Goal: Task Accomplishment & Management: Use online tool/utility

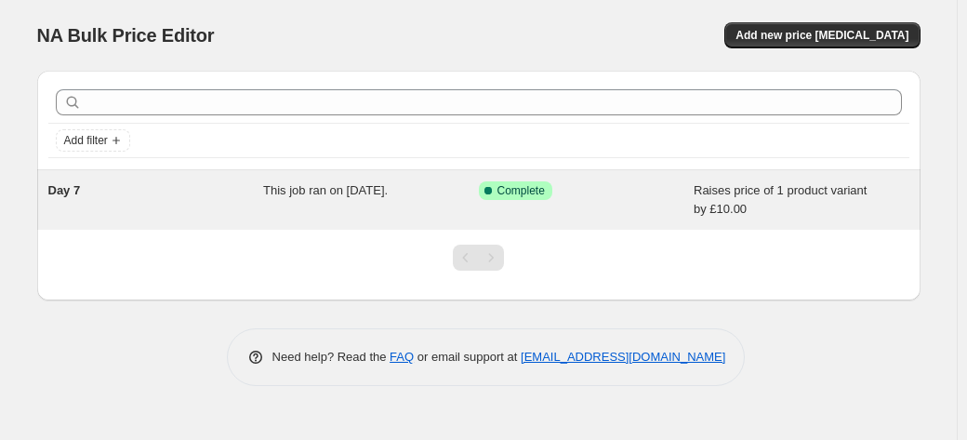
click at [639, 209] on div "Success Complete Complete" at bounding box center [587, 199] width 216 height 37
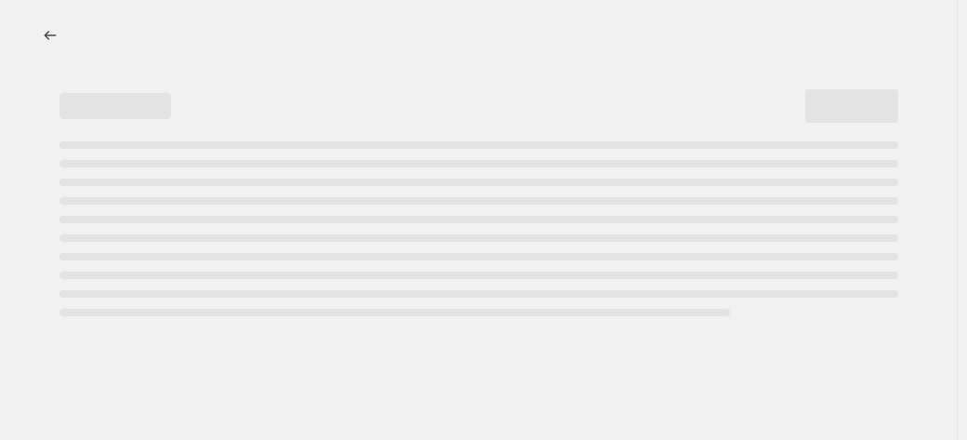
select select "by"
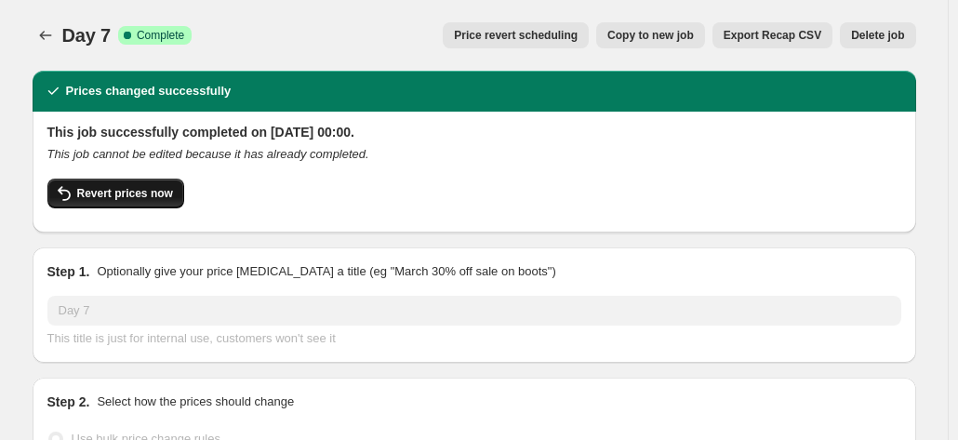
click at [167, 186] on button "Revert prices now" at bounding box center [115, 194] width 137 height 30
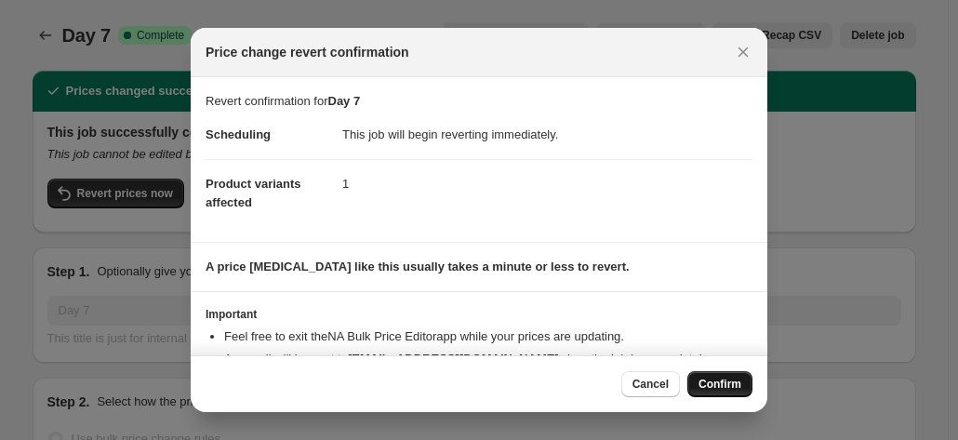
click at [709, 377] on button "Confirm" at bounding box center [719, 384] width 65 height 26
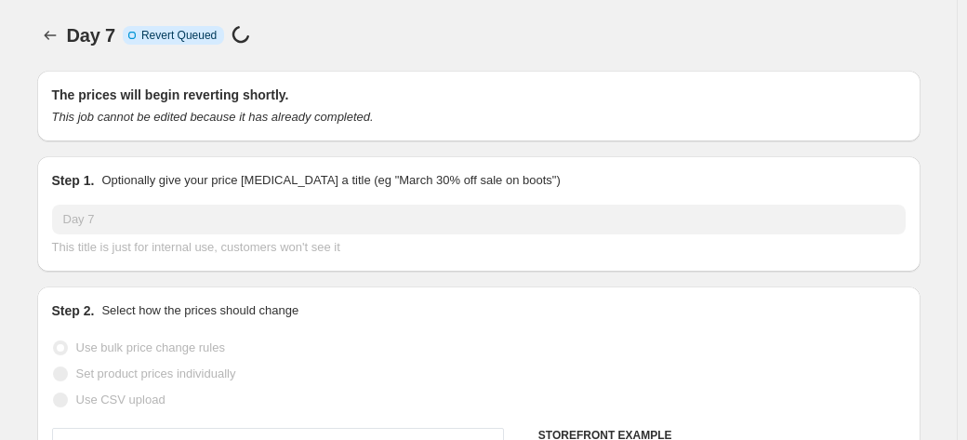
select select "by"
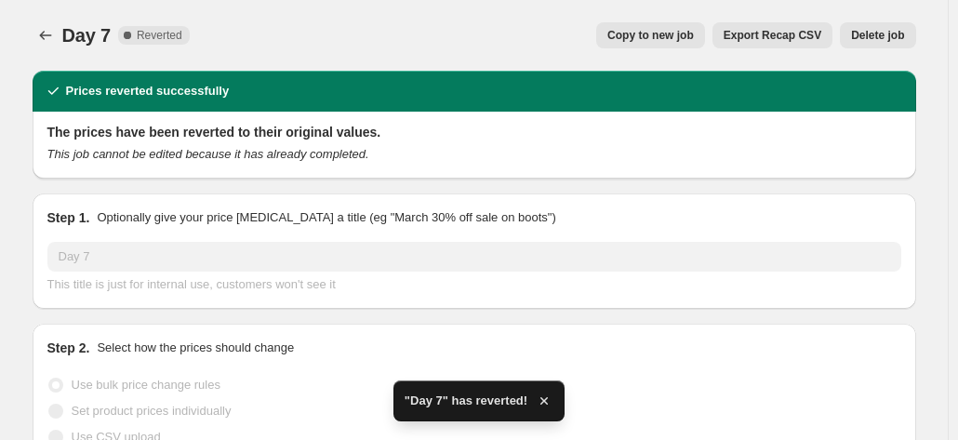
click at [190, 68] on div "Day 7. This page is ready Day 7 Complete Reverted Copy to new job Export Recap …" at bounding box center [474, 35] width 883 height 71
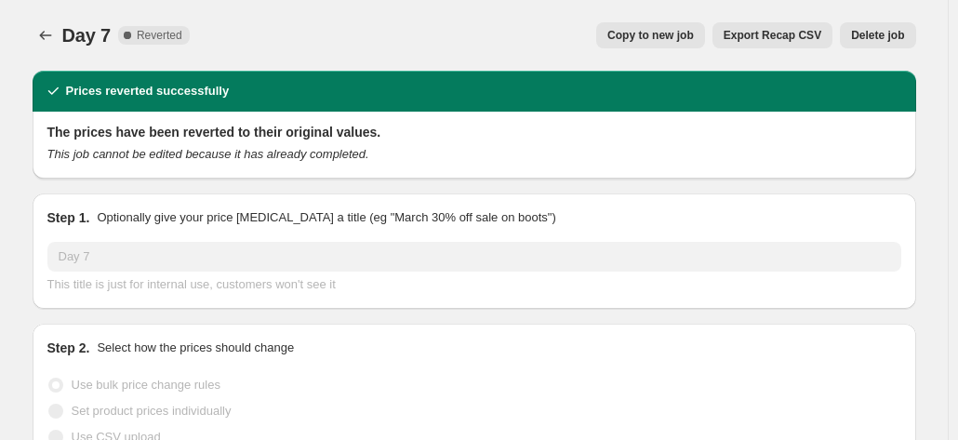
click at [448, 68] on div "Day 7. This page is ready Day 7 Complete Reverted Copy to new job Export Recap …" at bounding box center [474, 35] width 883 height 71
click at [659, 40] on span "Copy to new job" at bounding box center [650, 35] width 86 height 15
select select "by"
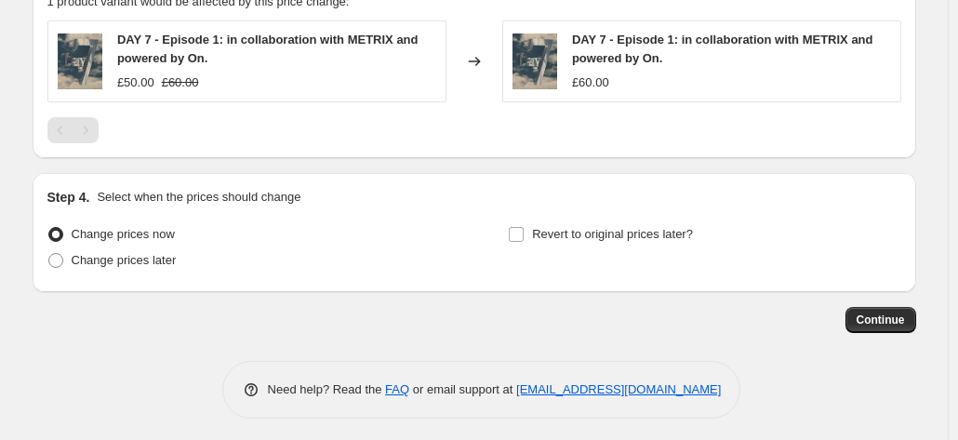
scroll to position [1137, 0]
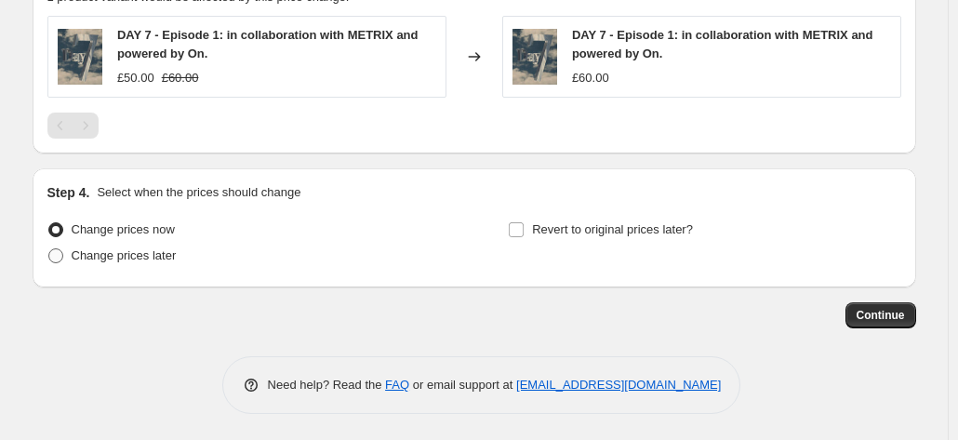
click at [128, 254] on span "Change prices later" at bounding box center [124, 255] width 105 height 14
click at [49, 249] on input "Change prices later" at bounding box center [48, 248] width 1 height 1
radio input "true"
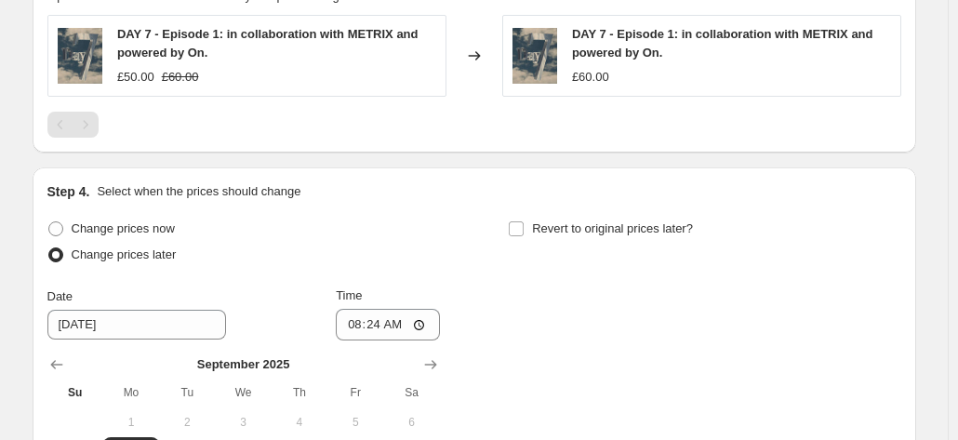
scroll to position [1323, 0]
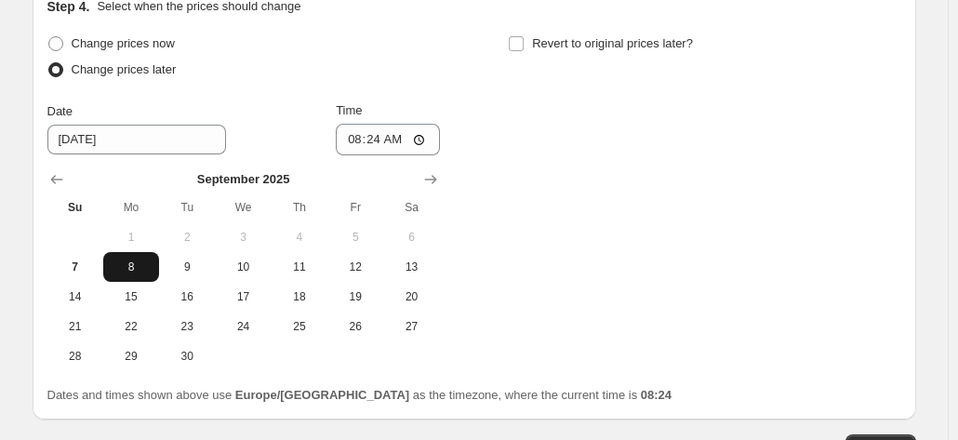
click at [142, 260] on span "8" at bounding box center [131, 266] width 41 height 15
click at [391, 142] on input "08:24" at bounding box center [388, 140] width 104 height 32
type input "00:01"
click at [361, 90] on div "Change prices now Change prices later Date 9/8/2025 Time 00:01 September 2025 S…" at bounding box center [243, 201] width 392 height 340
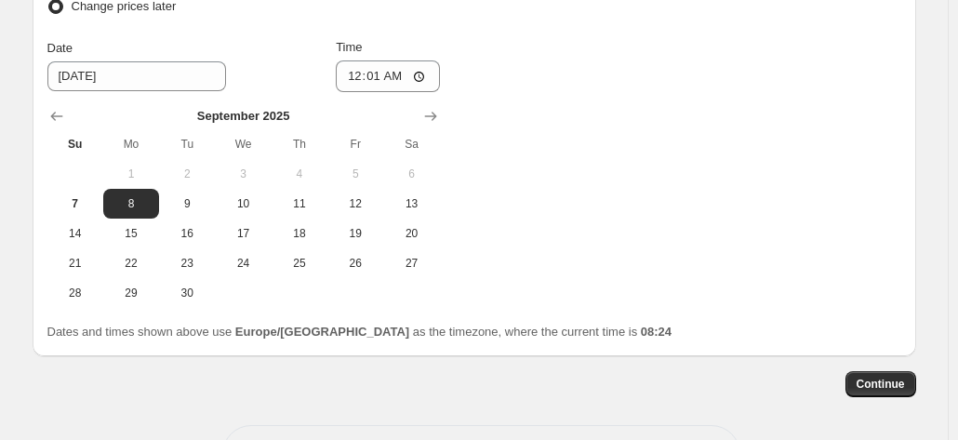
scroll to position [1455, 0]
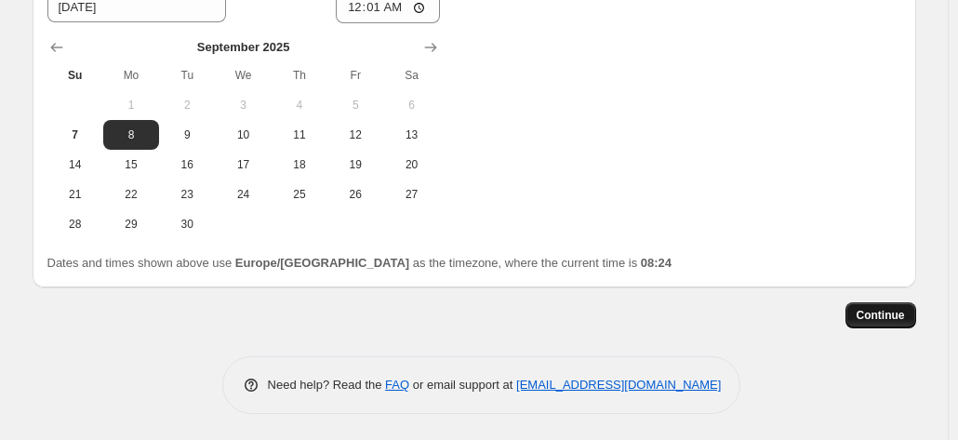
click at [878, 313] on span "Continue" at bounding box center [880, 315] width 48 height 15
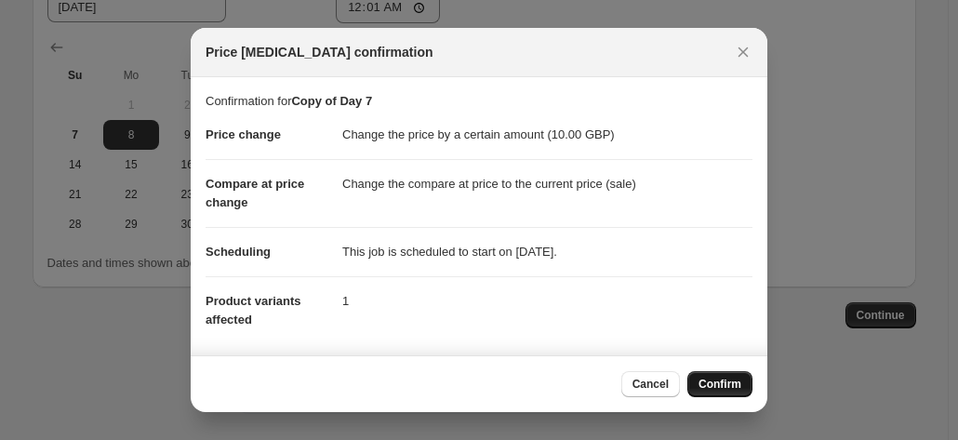
click at [718, 380] on span "Confirm" at bounding box center [719, 384] width 43 height 15
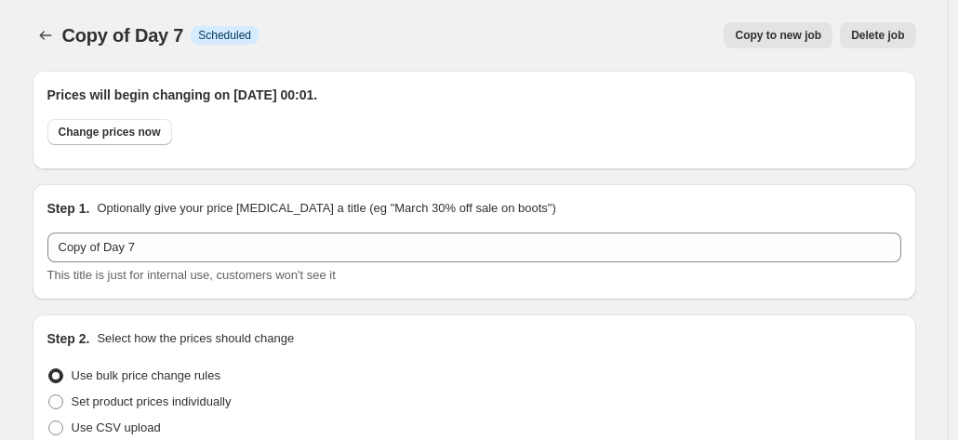
click at [71, 49] on div "Copy of Day 7. This page is ready Copy of Day 7 Info Scheduled Copy to new job …" at bounding box center [474, 35] width 883 height 71
click at [62, 44] on div at bounding box center [48, 35] width 30 height 26
click at [51, 31] on icon "Price change jobs" at bounding box center [45, 35] width 19 height 19
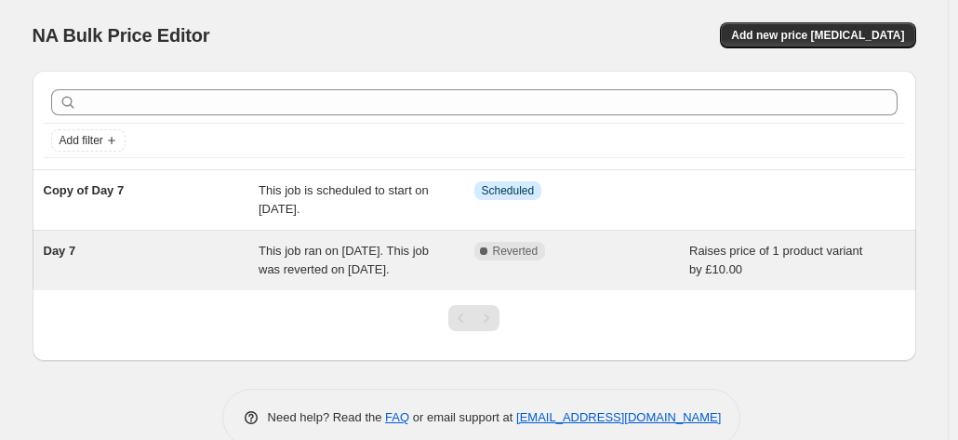
click at [896, 263] on div "Raises price of 1 product variant by £10.00" at bounding box center [797, 260] width 216 height 37
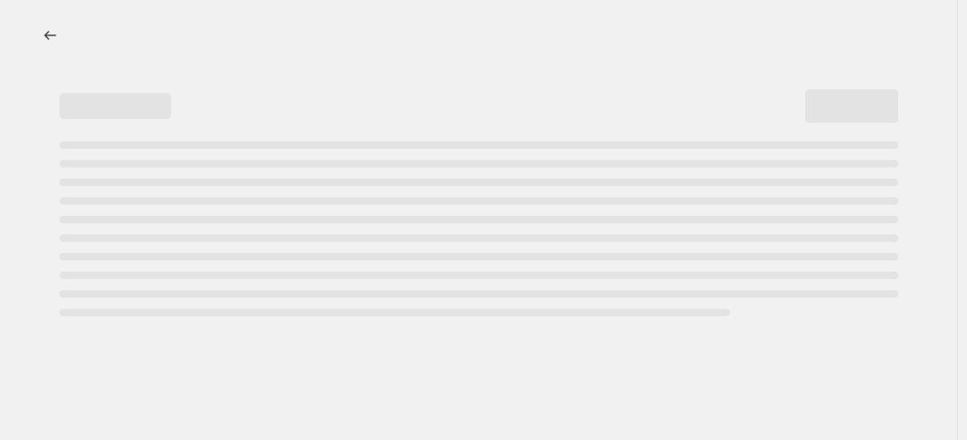
select select "by"
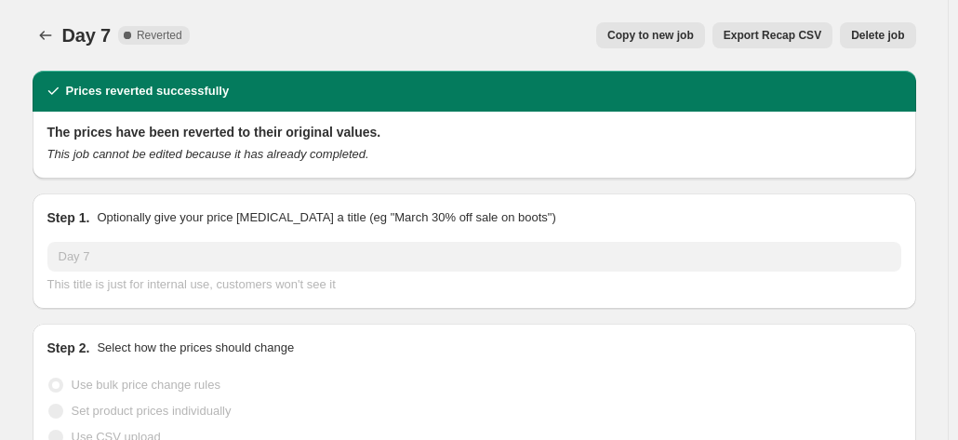
click at [900, 23] on button "Delete job" at bounding box center [877, 35] width 75 height 26
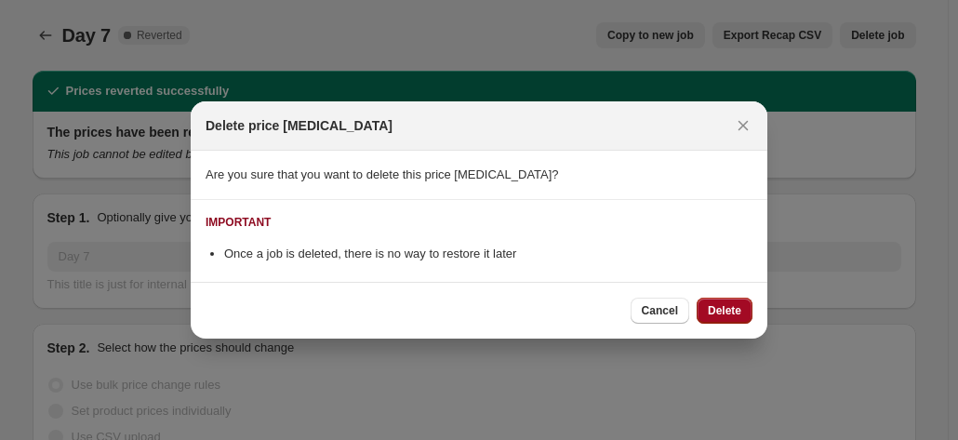
click at [706, 304] on button "Delete" at bounding box center [724, 311] width 56 height 26
